Goal: Use online tool/utility

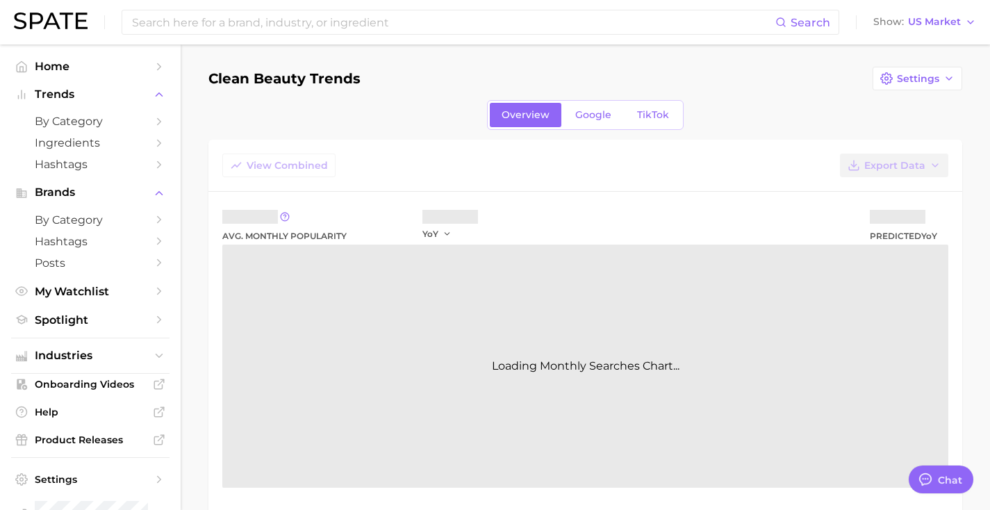
type textarea "x"
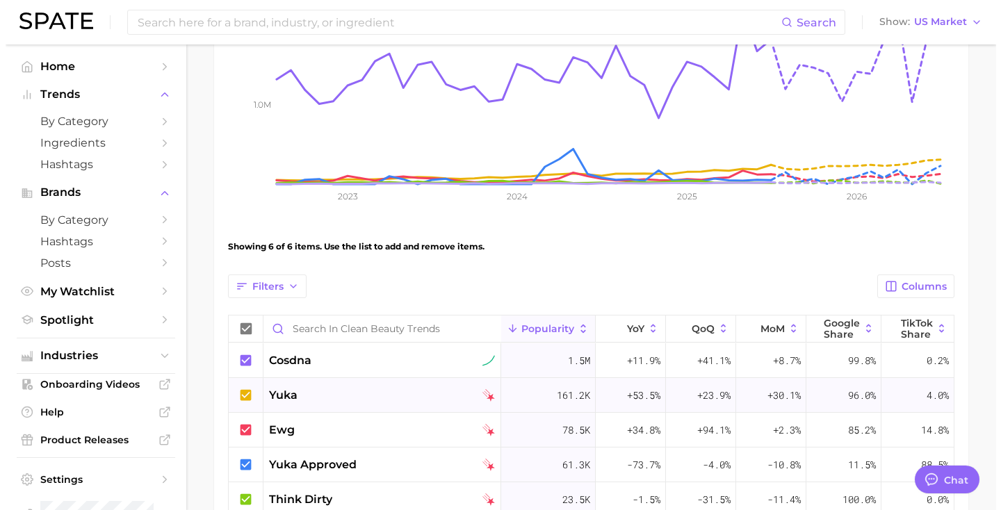
scroll to position [271, 0]
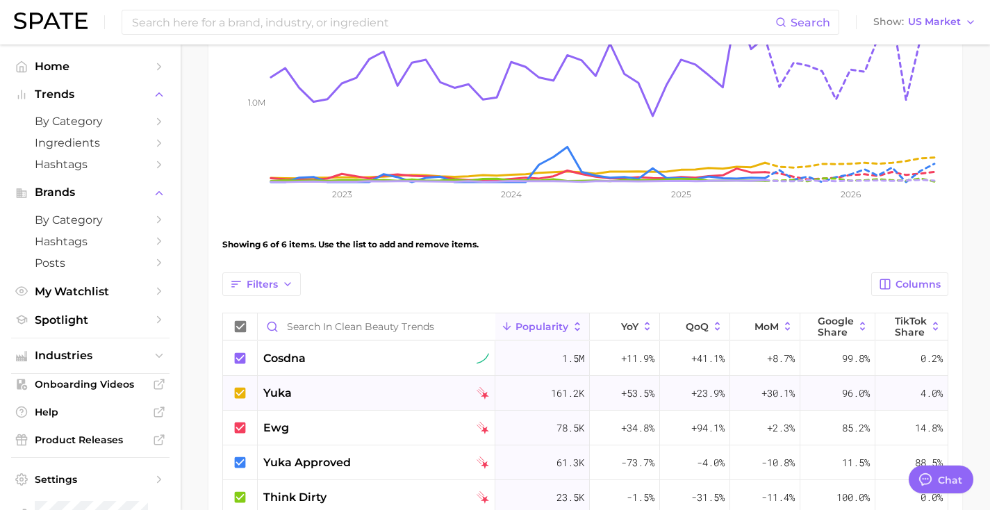
click at [417, 394] on div "yuka" at bounding box center [376, 393] width 226 height 17
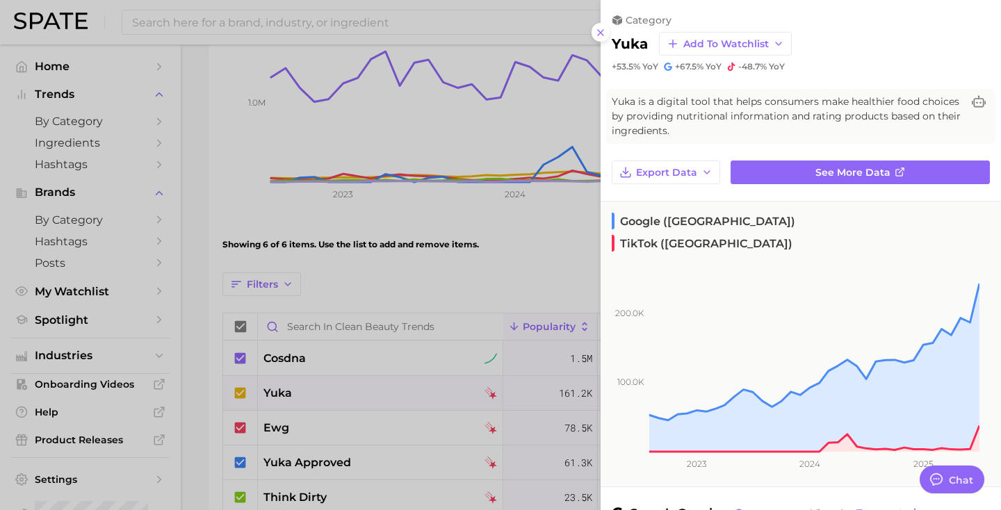
click at [396, 347] on div at bounding box center [500, 255] width 1001 height 510
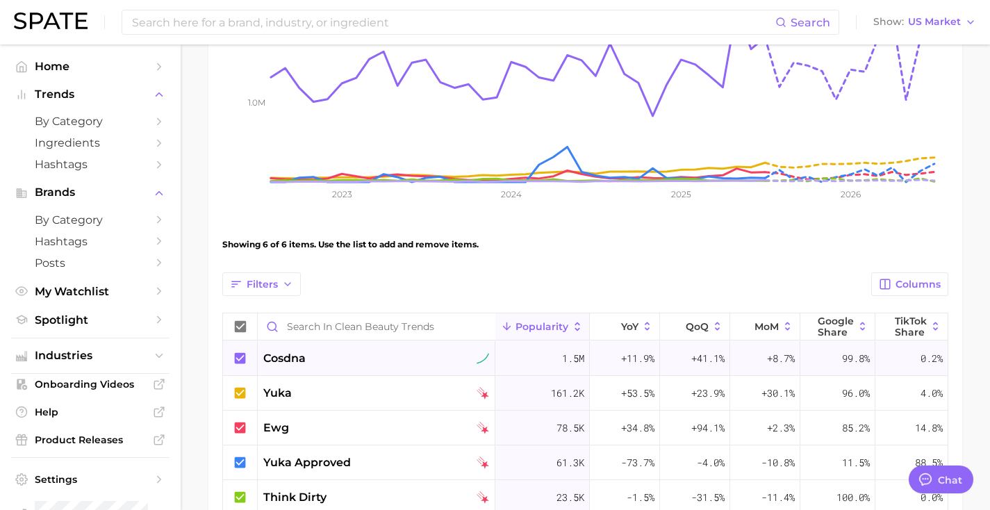
click at [398, 353] on div "cosdna" at bounding box center [376, 358] width 226 height 17
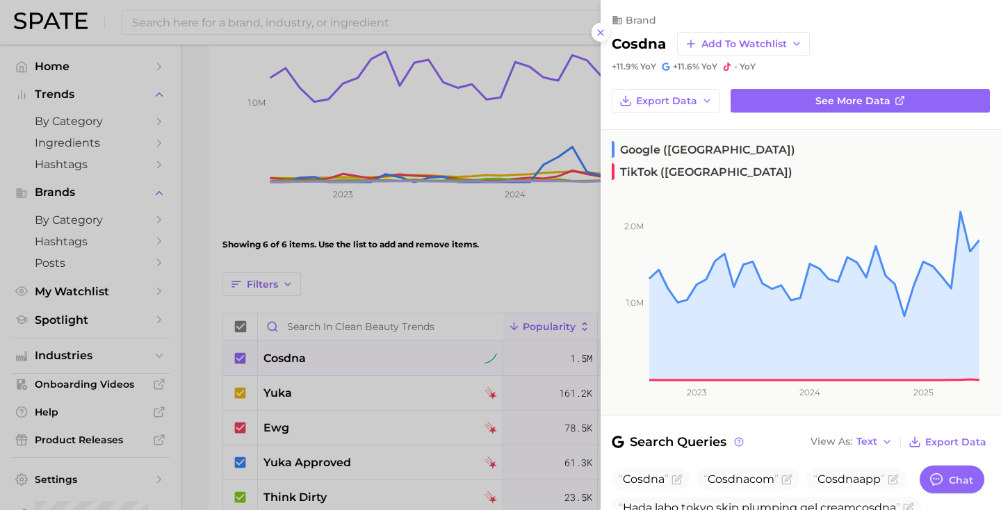
click at [398, 353] on div at bounding box center [500, 255] width 1001 height 510
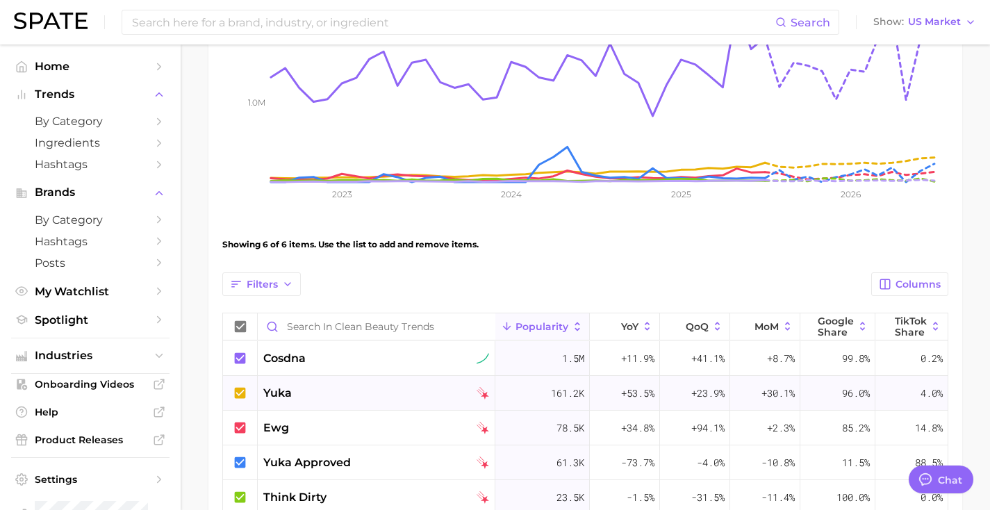
click at [400, 383] on div "yuka" at bounding box center [377, 393] width 238 height 35
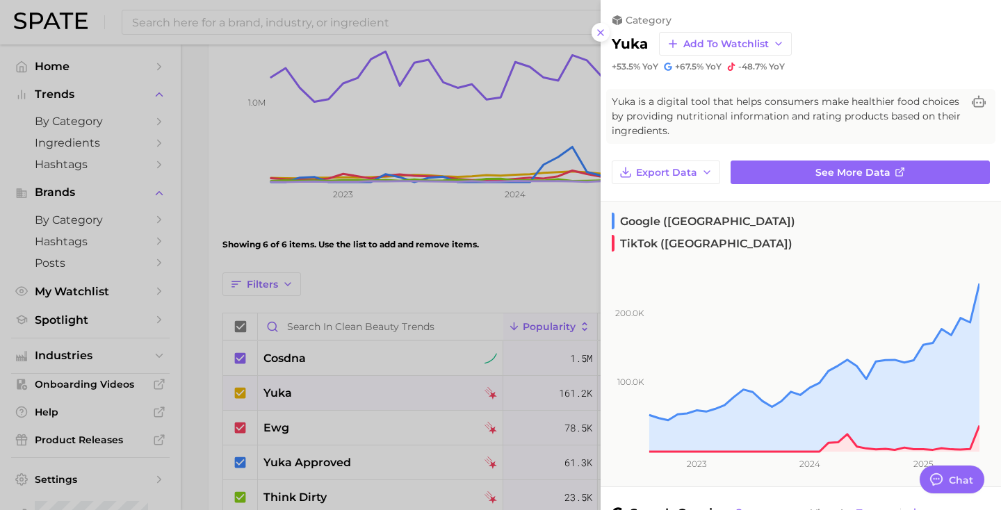
click at [459, 346] on div at bounding box center [500, 255] width 1001 height 510
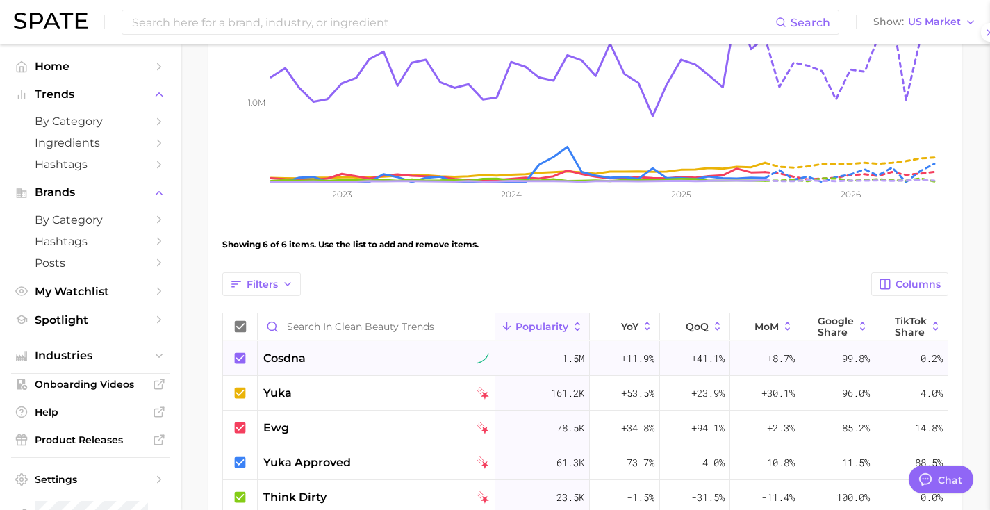
click at [451, 354] on div "cosdna" at bounding box center [376, 358] width 226 height 17
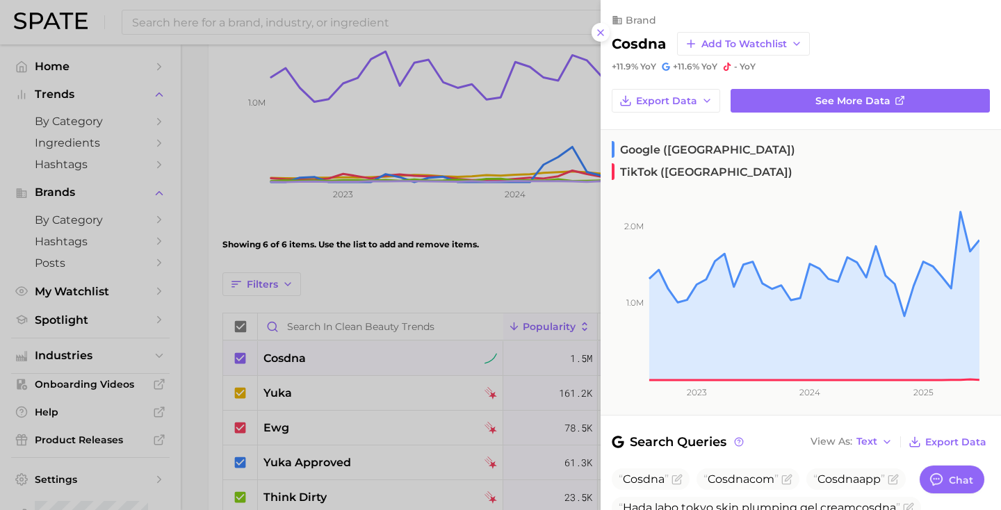
click at [442, 358] on div at bounding box center [500, 255] width 1001 height 510
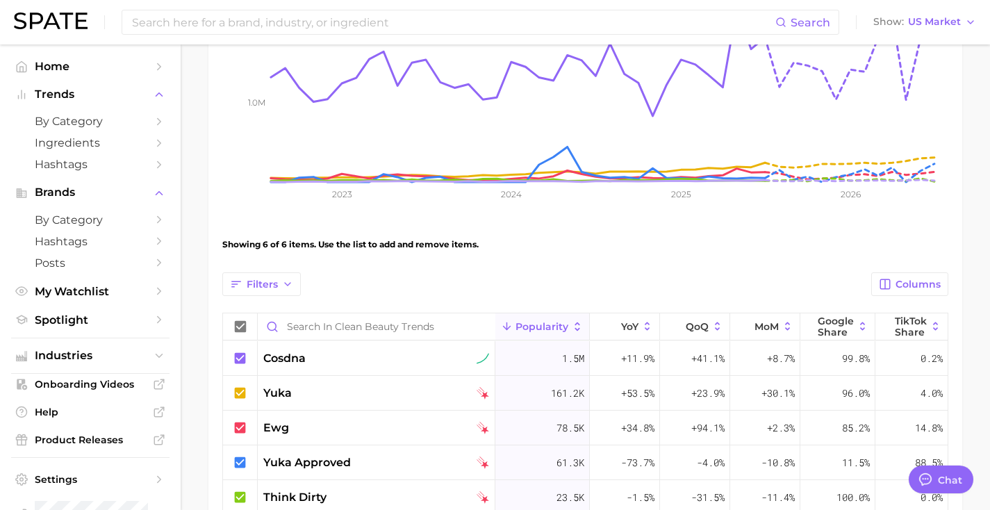
click at [442, 358] on div "cosdna" at bounding box center [376, 358] width 226 height 17
